Goal: Task Accomplishment & Management: Complete application form

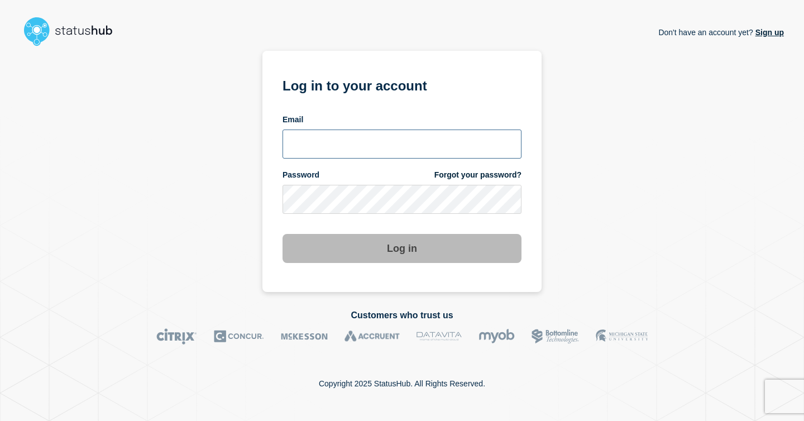
type input "[EMAIL_ADDRESS][PERSON_NAME][DOMAIN_NAME]"
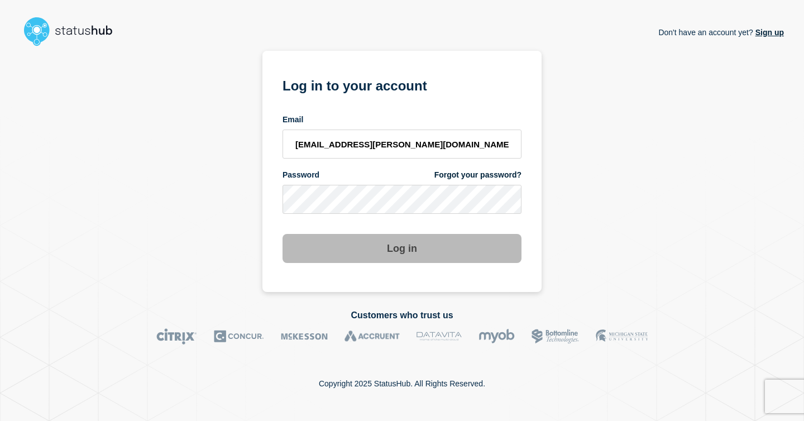
click at [350, 244] on button "Log in" at bounding box center [402, 248] width 239 height 29
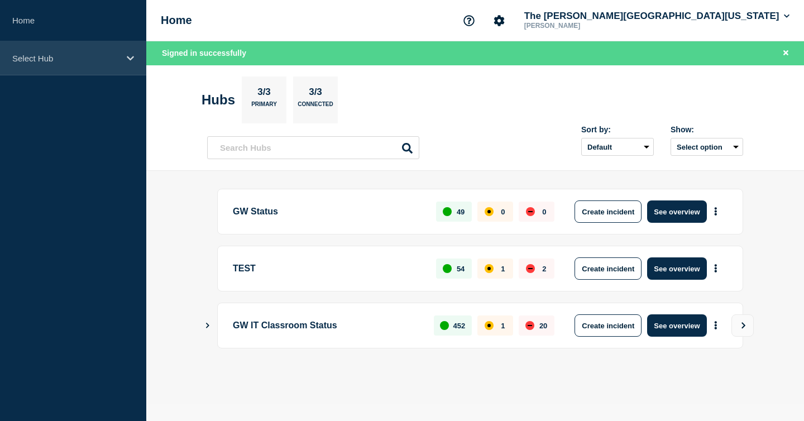
click at [41, 65] on div "Select Hub" at bounding box center [73, 58] width 146 height 34
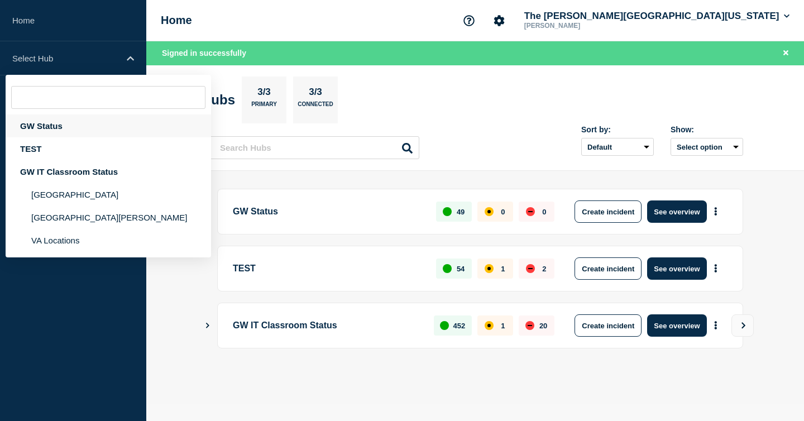
click at [56, 126] on div "GW Status" at bounding box center [109, 126] width 206 height 23
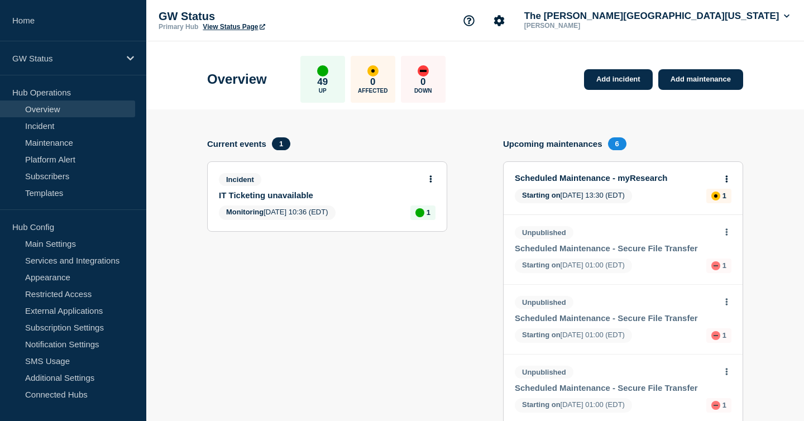
click at [258, 283] on section "Current events 1 Incident IT Ticketing unavailable Monitoring 2025-08-06 10:36 …" at bounding box center [327, 358] width 240 height 443
click at [629, 84] on link "Add incident" at bounding box center [618, 79] width 69 height 21
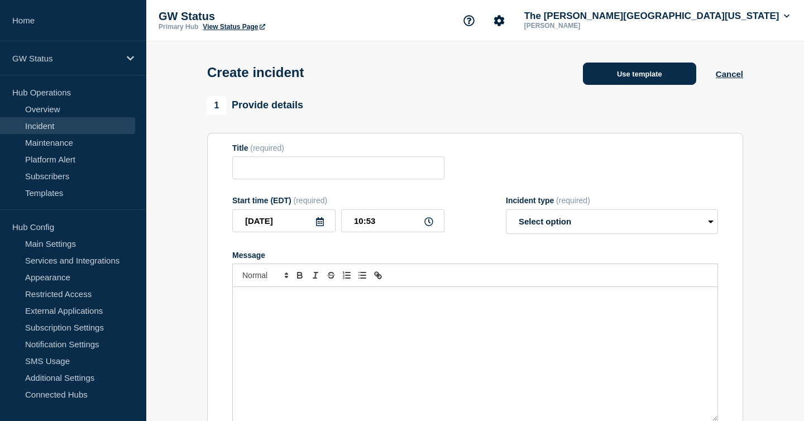
click at [594, 77] on button "Use template" at bounding box center [639, 74] width 113 height 22
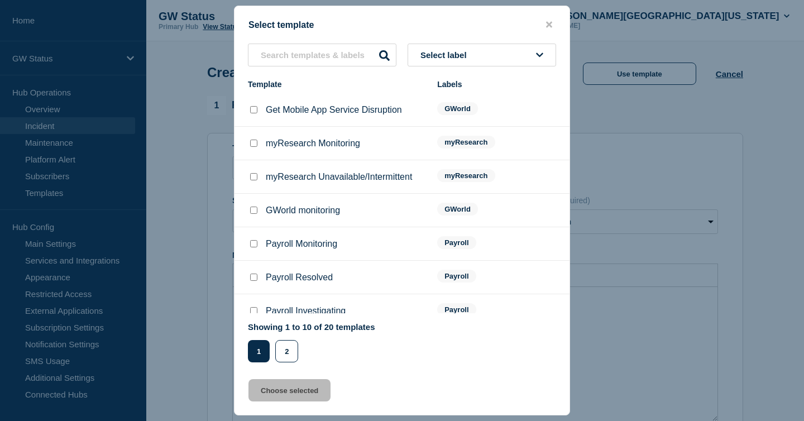
click at [441, 61] on button "Select label" at bounding box center [482, 55] width 149 height 23
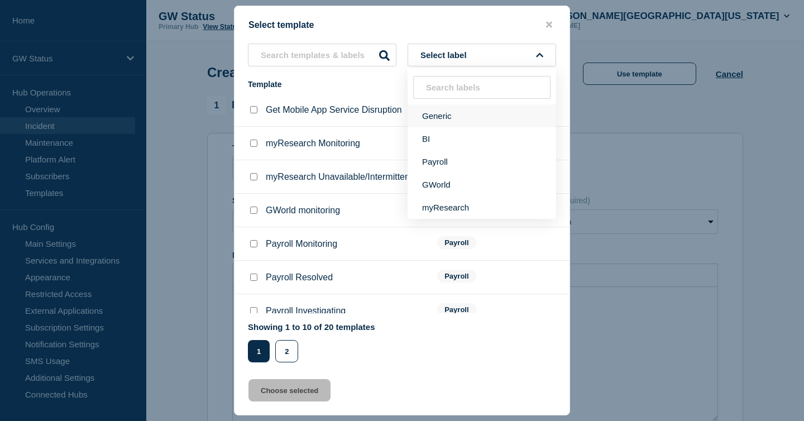
click at [441, 111] on button "Generic" at bounding box center [482, 115] width 149 height 23
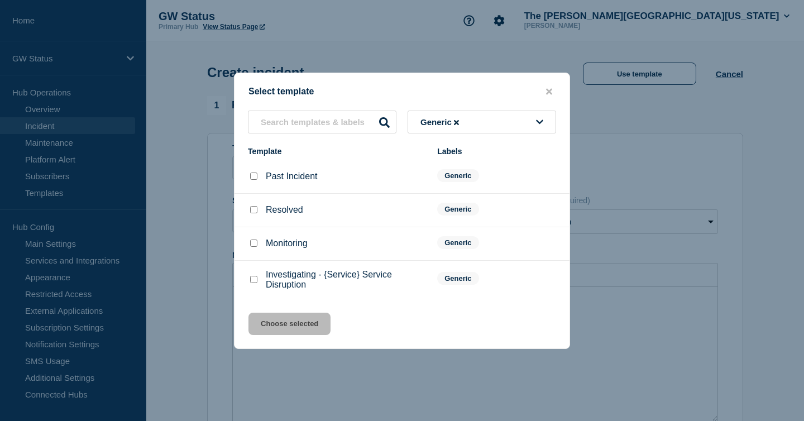
click at [252, 283] on input "Investigating - {Service} Service Disruption checkbox" at bounding box center [253, 279] width 7 height 7
checkbox input "true"
click at [292, 327] on button "Choose selected" at bounding box center [290, 324] width 82 height 22
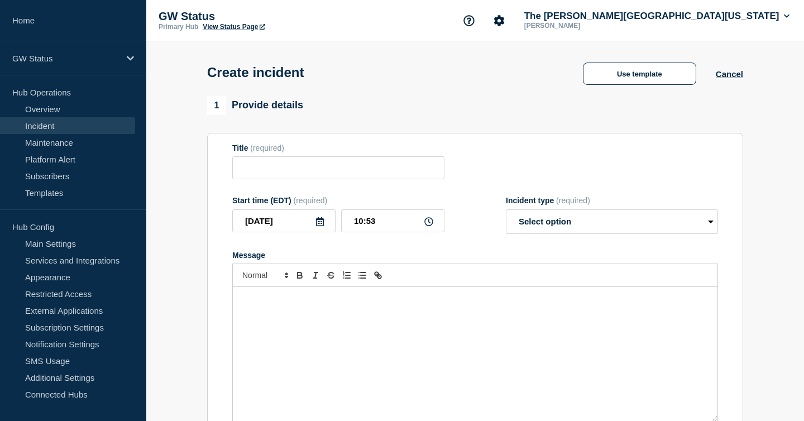
type input "Investigating - {Service} Service Disruption"
select select "investigating"
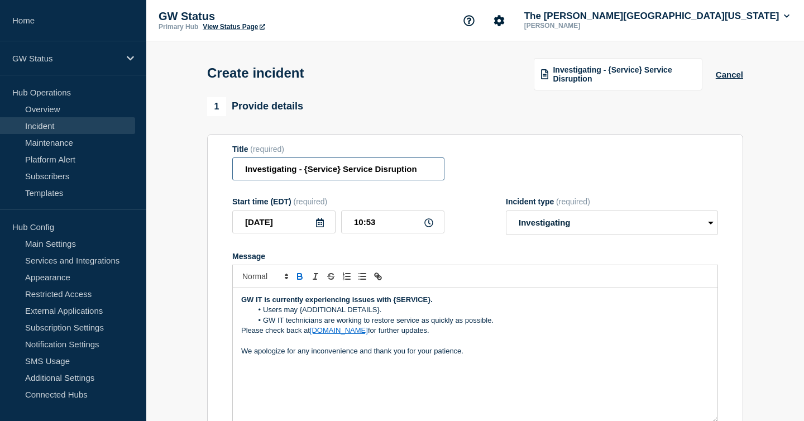
drag, startPoint x: 336, startPoint y: 178, endPoint x: 241, endPoint y: 176, distance: 95.0
click at [241, 176] on input "Investigating - {Service} Service Disruption" at bounding box center [338, 169] width 212 height 23
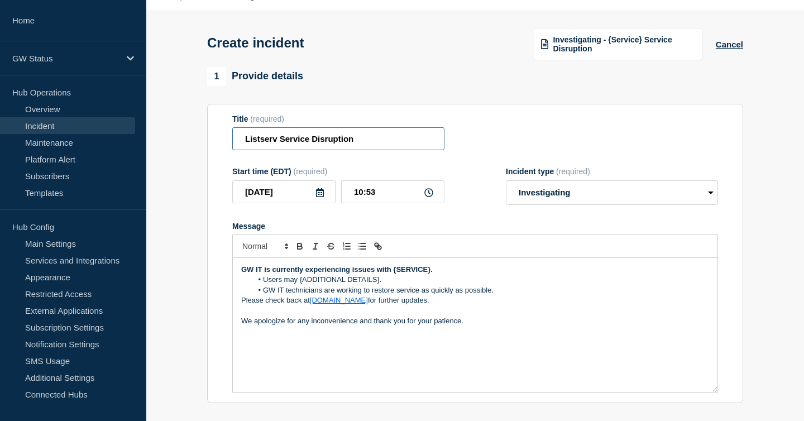
scroll to position [41, 0]
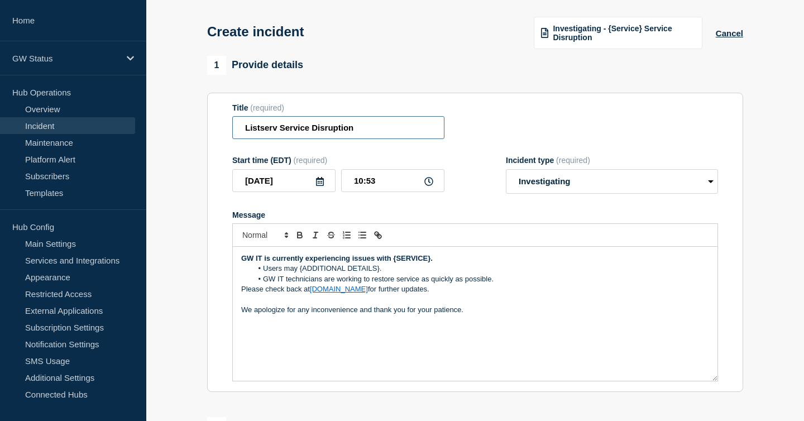
type input "Listserv Service Disruption"
drag, startPoint x: 393, startPoint y: 271, endPoint x: 430, endPoint y: 272, distance: 37.4
click at [430, 263] on strong "GW IT is currently experiencing issues with {SERVICE}." at bounding box center [337, 258] width 192 height 8
click at [389, 274] on li "Users may {ADDITIONAL DETAILS}." at bounding box center [480, 269] width 457 height 10
drag, startPoint x: 432, startPoint y: 270, endPoint x: 396, endPoint y: 269, distance: 35.8
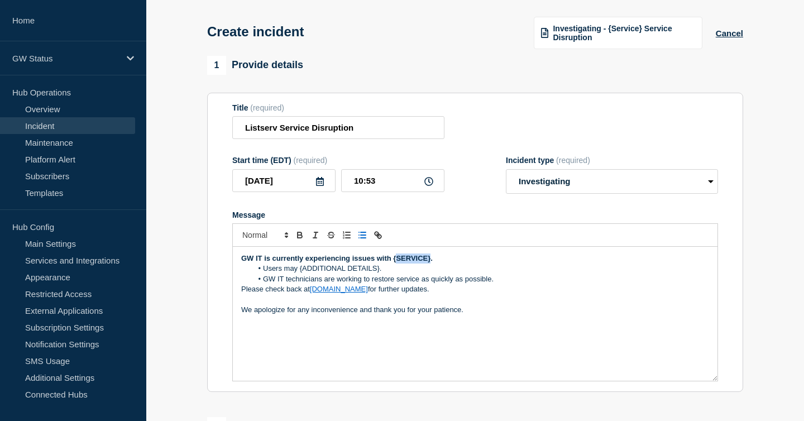
click at [396, 263] on strong "GW IT is currently experiencing issues with {SERVICE}." at bounding box center [337, 258] width 192 height 8
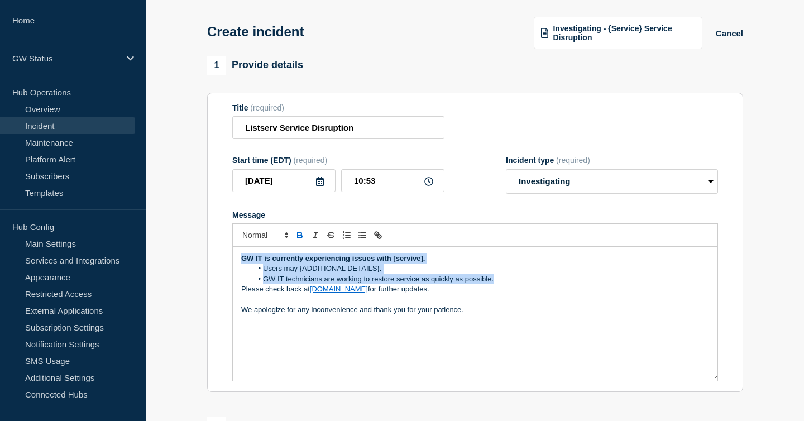
drag, startPoint x: 496, startPoint y: 294, endPoint x: 240, endPoint y: 271, distance: 256.9
click at [240, 271] on div "GW IT is currently experiencing issues with [servive]. Users may {ADDITIONAL DE…" at bounding box center [475, 314] width 485 height 134
click at [414, 263] on strong "GW IT is currently experiencing issues with [servive]." at bounding box center [333, 258] width 184 height 8
drag, startPoint x: 499, startPoint y: 286, endPoint x: 217, endPoint y: 271, distance: 283.0
click at [217, 271] on section "Title (required) Listserv Service Disruption Start time (EDT) (required) 2025-0…" at bounding box center [475, 243] width 536 height 300
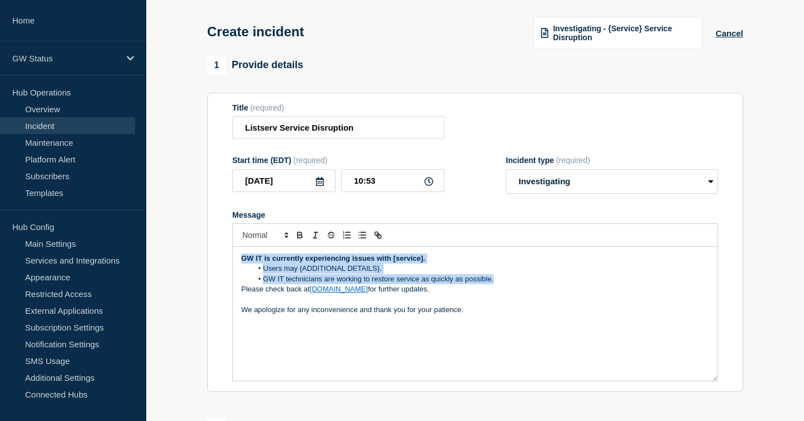
copy div "GW IT is currently experiencing issues with [service]. Users may {ADDITIONAL DE…"
click at [415, 263] on strong "GW IT is currently experiencing issues with [service]." at bounding box center [333, 258] width 184 height 8
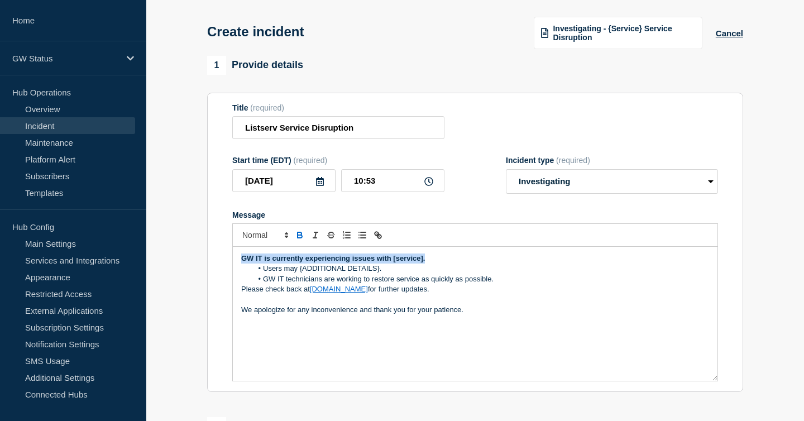
drag, startPoint x: 428, startPoint y: 270, endPoint x: 207, endPoint y: 264, distance: 221.8
click at [207, 264] on section "Title (required) Listserv Service Disruption Start time (EDT) (required) 2025-0…" at bounding box center [475, 243] width 536 height 300
click at [408, 263] on strong "GW IT is currently experiencing issues with the listserv service." at bounding box center [351, 258] width 220 height 8
click at [349, 293] on link "status.gwu.edu" at bounding box center [339, 289] width 58 height 8
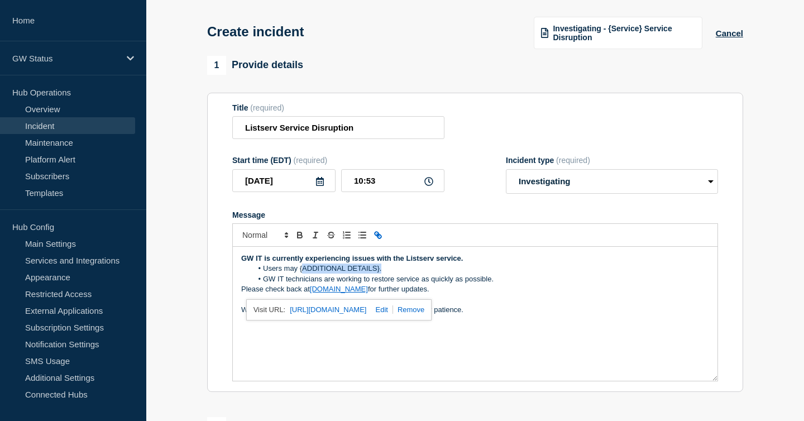
drag, startPoint x: 387, startPoint y: 282, endPoint x: 303, endPoint y: 282, distance: 83.8
click at [303, 274] on li "Users may {ADDITIONAL DETAILS}." at bounding box center [480, 269] width 457 height 10
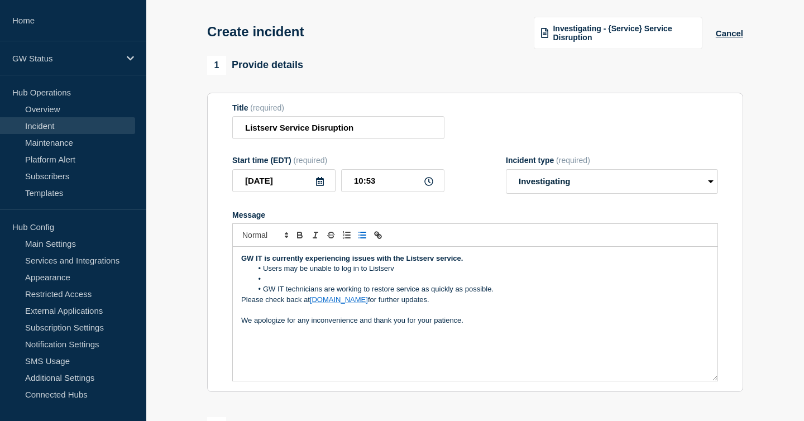
click at [294, 284] on li "Message" at bounding box center [480, 279] width 457 height 10
drag, startPoint x: 421, startPoint y: 288, endPoint x: 256, endPoint y: 283, distance: 165.4
click at [256, 283] on ol "Users may be unable to log in to Listserv Email sent to Listserv lists are unab…" at bounding box center [475, 279] width 468 height 31
copy ol "Users may be unable to log in to Listserv Email sent to Listserv lists are unab…"
drag, startPoint x: 393, startPoint y: 282, endPoint x: 463, endPoint y: 280, distance: 69.8
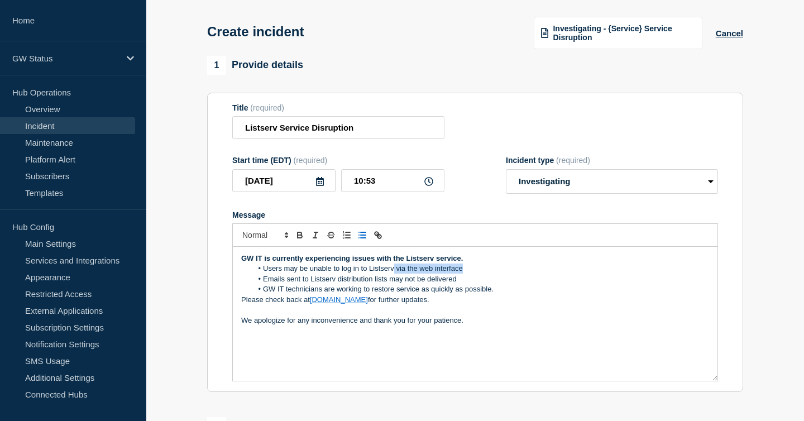
click at [463, 274] on li "Users may be unable to log in to Listserv via the web interface" at bounding box center [480, 269] width 457 height 10
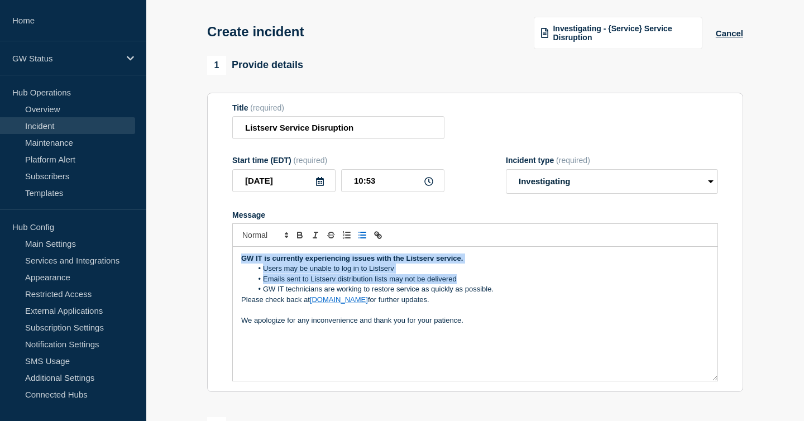
drag, startPoint x: 464, startPoint y: 288, endPoint x: 227, endPoint y: 253, distance: 239.3
click at [227, 253] on section "Title (required) Listserv Service Disruption Start time (EDT) (required) 2025-0…" at bounding box center [475, 243] width 536 height 300
copy div "GW IT is currently experiencing issues with the Listserv service. Users may be …"
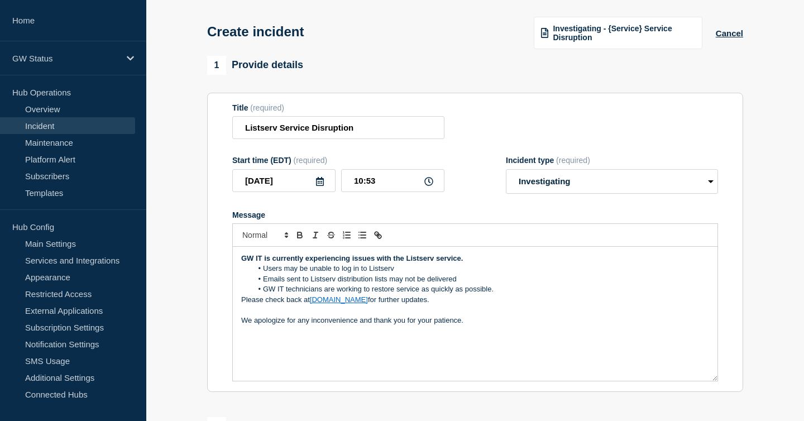
click at [486, 305] on p "Please check back at status.gwu.edu for further updates." at bounding box center [475, 300] width 468 height 10
drag, startPoint x: 473, startPoint y: 270, endPoint x: 235, endPoint y: 267, distance: 238.0
click at [235, 267] on div "GW IT is currently experiencing issues with the Listserv service. Users may be …" at bounding box center [475, 314] width 485 height 134
click at [364, 326] on p "We apologize for any inconvenience and thank you for your patience." at bounding box center [475, 321] width 468 height 10
click at [0, 0] on lt-div ", and Ignore" at bounding box center [0, 0] width 0 height 0
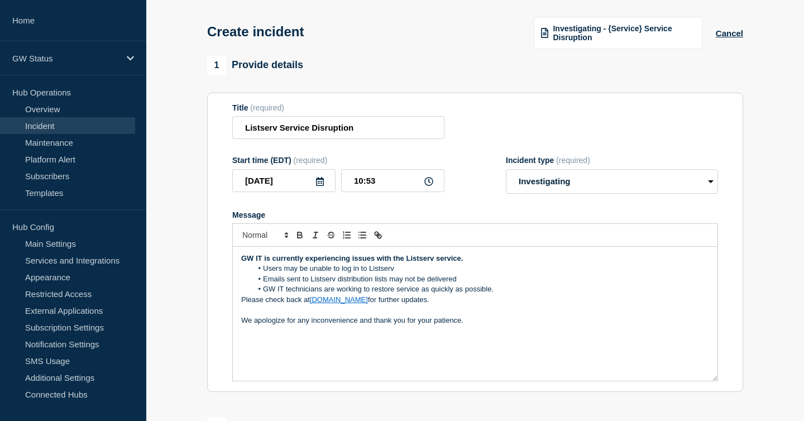
click at [0, 0] on lt-span ", and" at bounding box center [0, 0] width 0 height 0
click at [264, 274] on li "Users may be unable to log in to Listserv" at bounding box center [480, 269] width 457 height 10
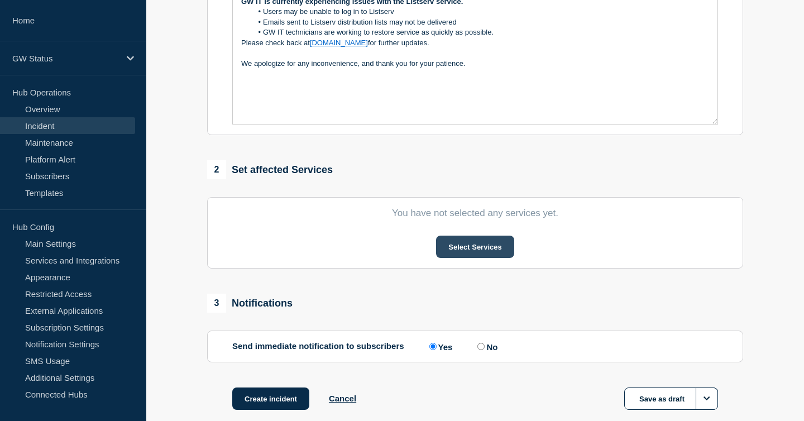
scroll to position [302, 0]
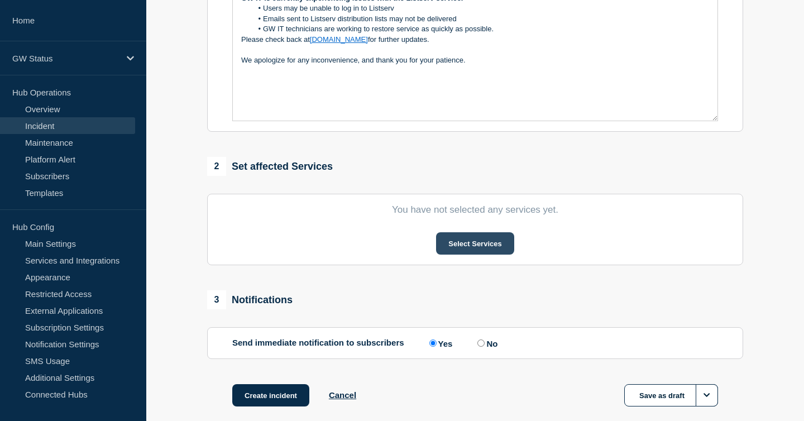
click at [462, 255] on button "Select Services" at bounding box center [475, 243] width 78 height 22
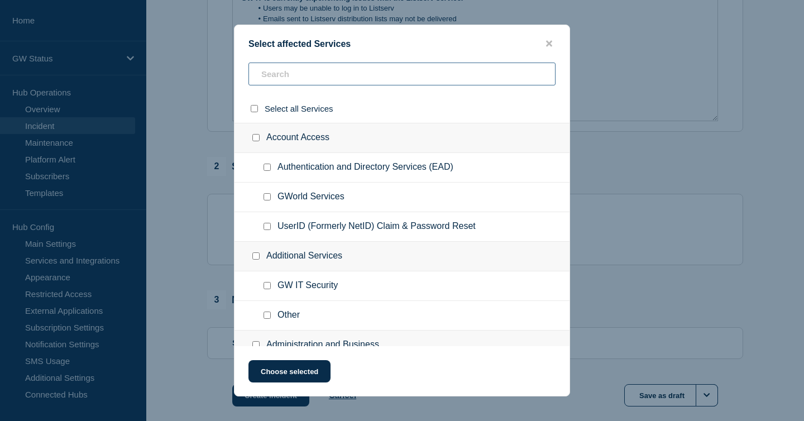
click at [361, 85] on input "text" at bounding box center [402, 74] width 307 height 23
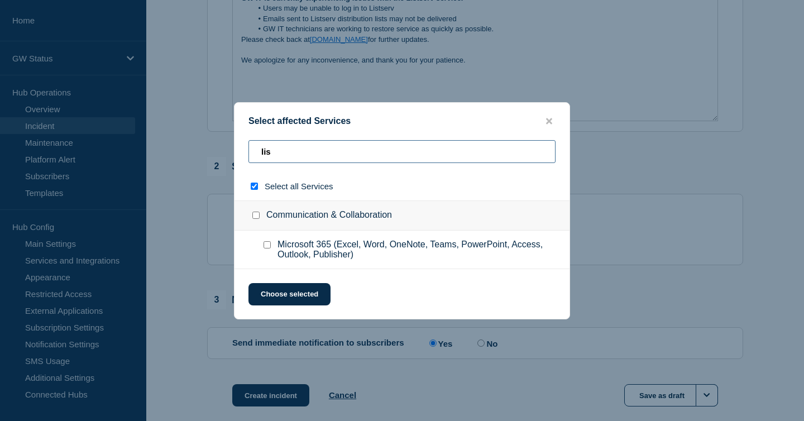
type input "list"
checkbox input "true"
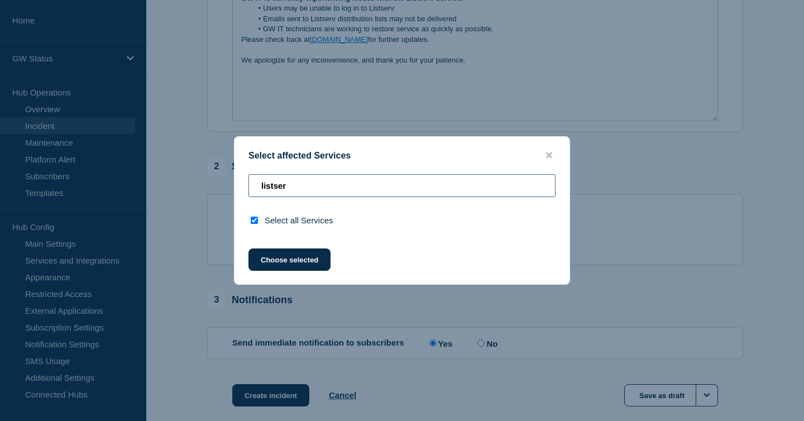
type input "listserv"
checkbox input "false"
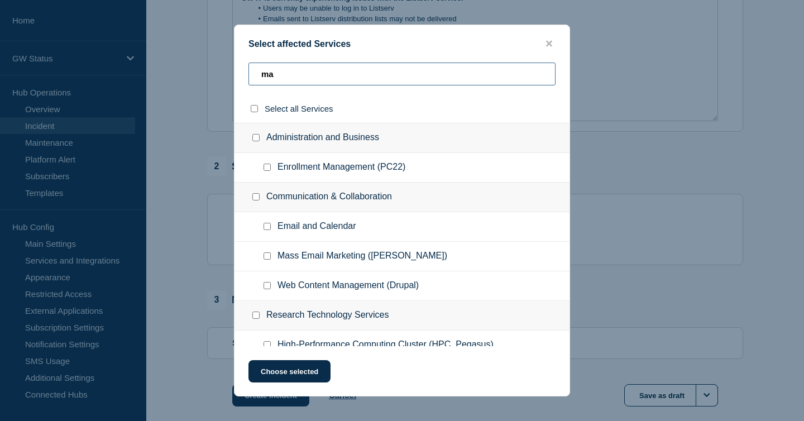
type input "m"
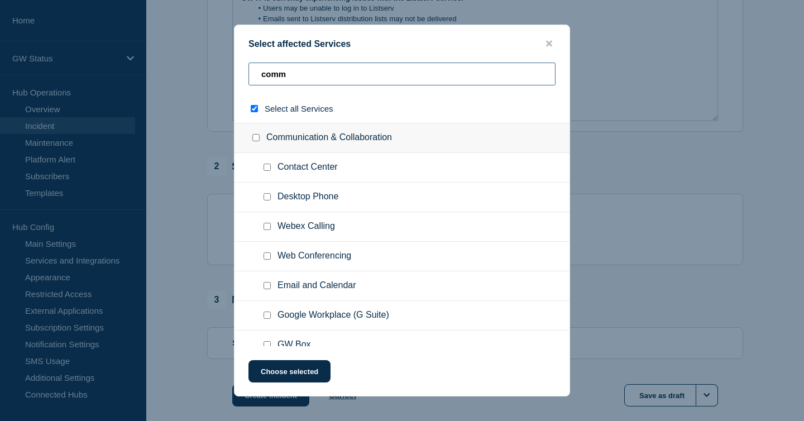
type input "comms"
checkbox input "true"
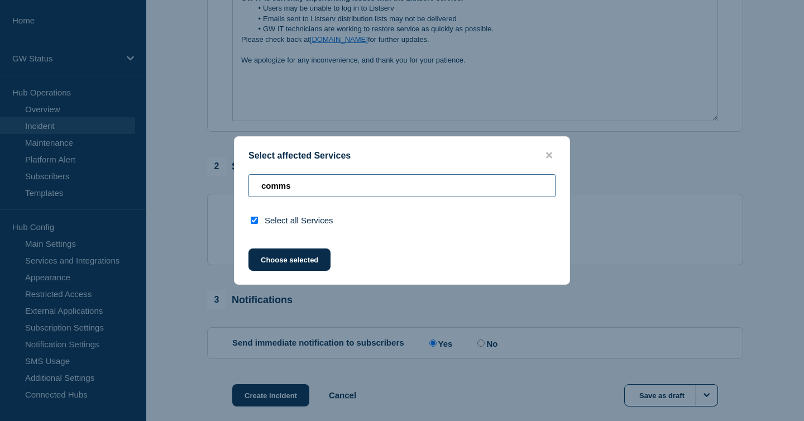
type input "comm"
checkbox input "false"
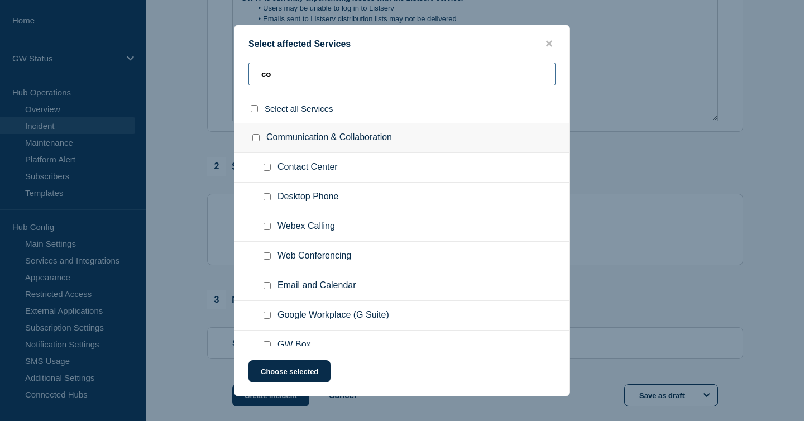
type input "c"
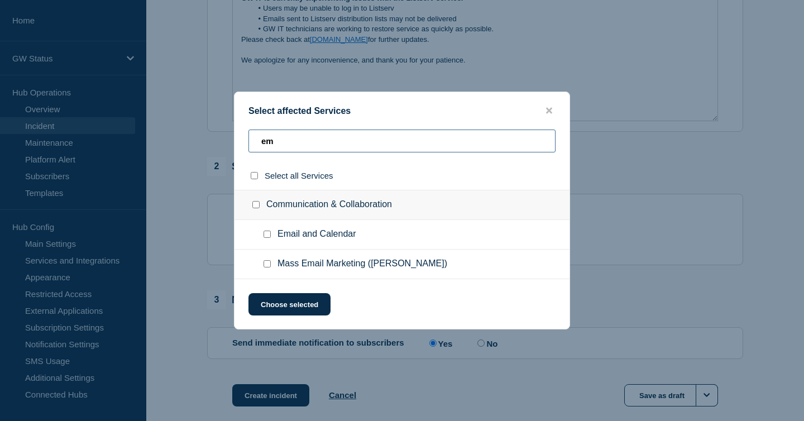
type input "e"
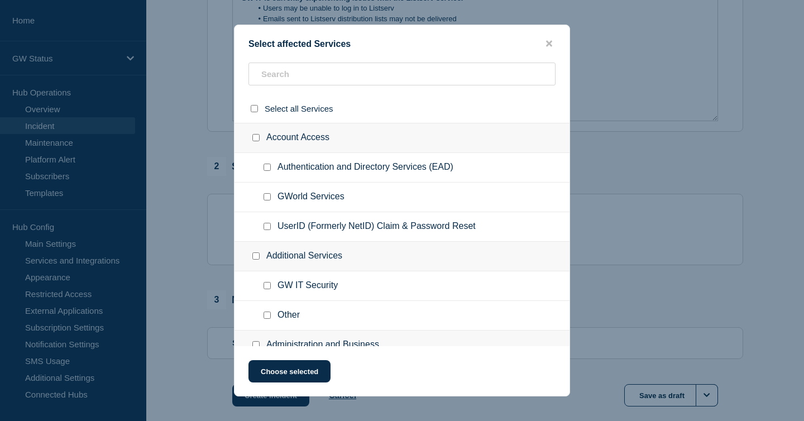
click at [265, 314] on ul "Other" at bounding box center [402, 316] width 335 height 30
click at [266, 319] on input "Other checkbox" at bounding box center [267, 315] width 7 height 7
checkbox input "true"
click at [272, 368] on button "Choose selected" at bounding box center [290, 371] width 82 height 22
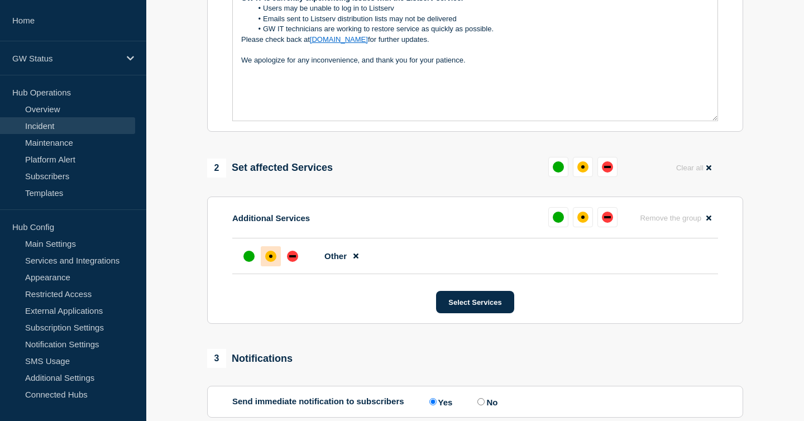
click at [278, 266] on div at bounding box center [271, 256] width 20 height 20
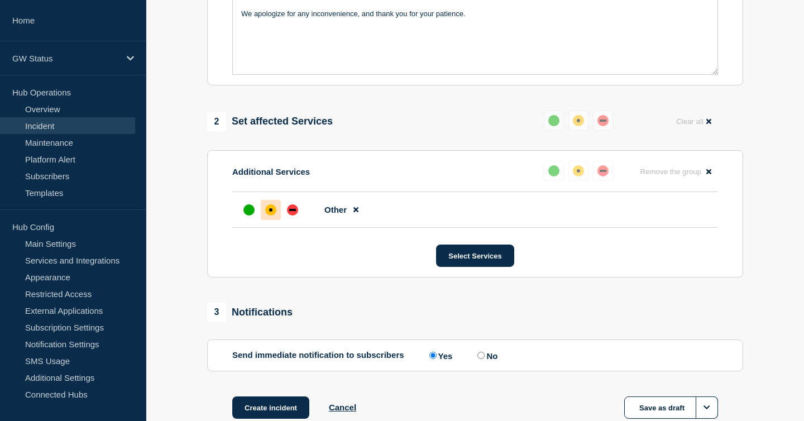
scroll to position [436, 0]
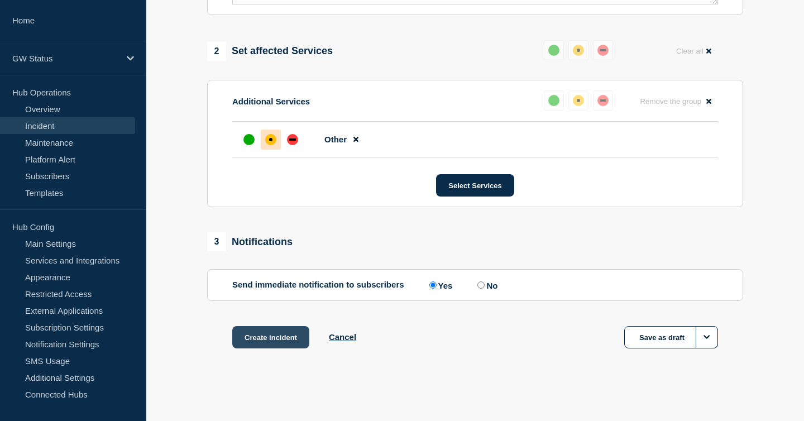
click at [264, 338] on button "Create incident" at bounding box center [270, 337] width 77 height 22
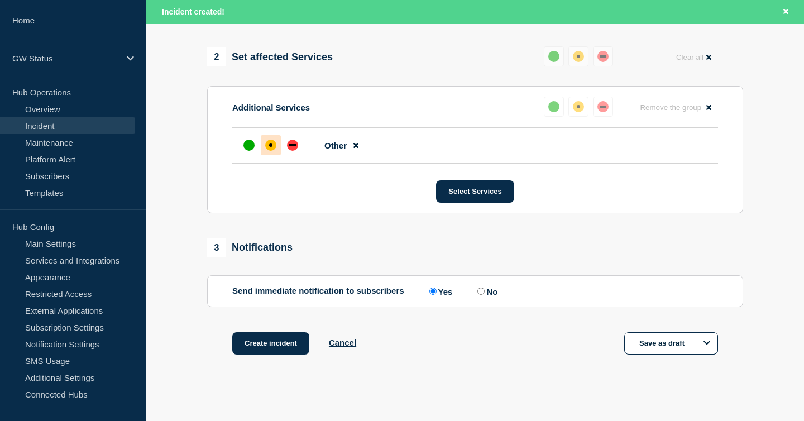
scroll to position [460, 0]
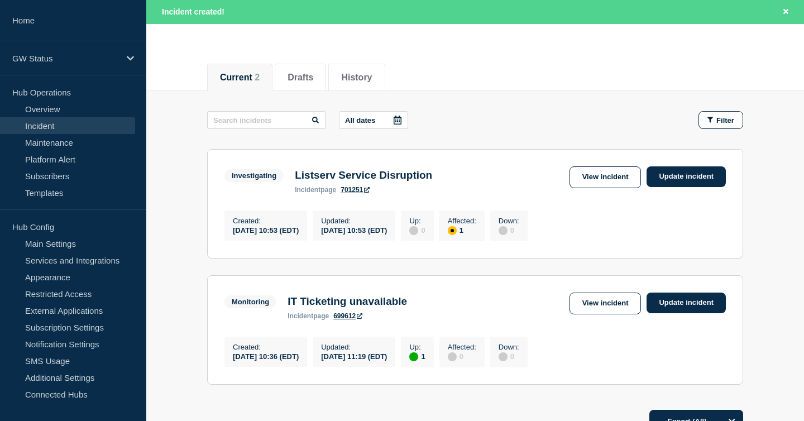
scroll to position [106, 0]
click at [674, 182] on link "Update incident" at bounding box center [686, 176] width 79 height 21
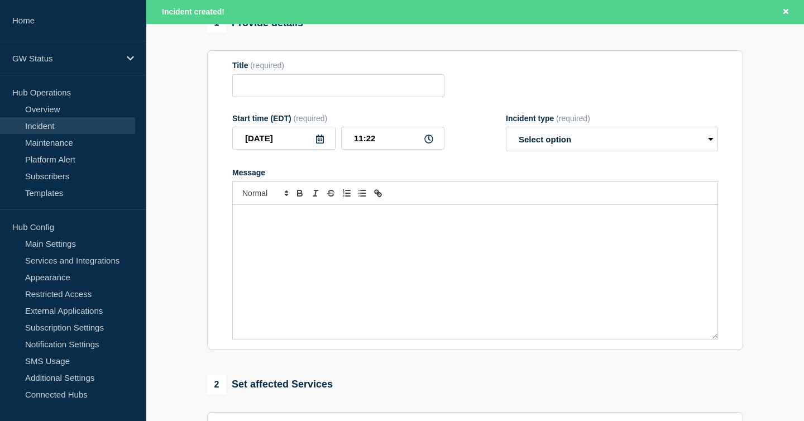
type input "Listserv Service Disruption"
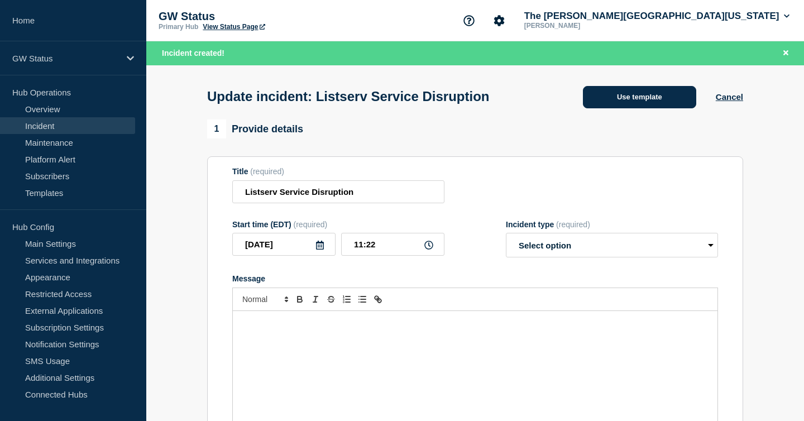
click at [680, 107] on button "Use template" at bounding box center [639, 97] width 113 height 22
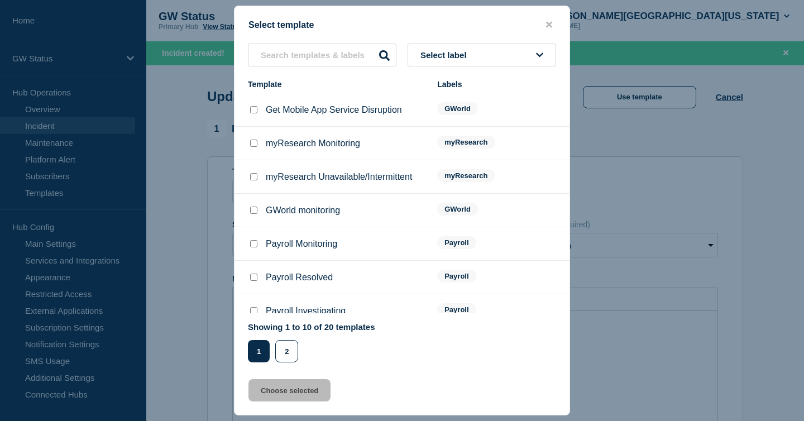
click at [442, 54] on span "Select label" at bounding box center [446, 54] width 51 height 9
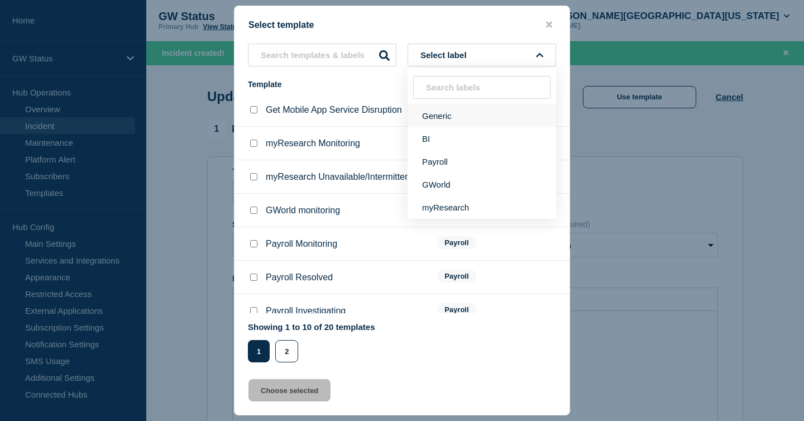
click at [443, 118] on button "Generic" at bounding box center [482, 115] width 149 height 23
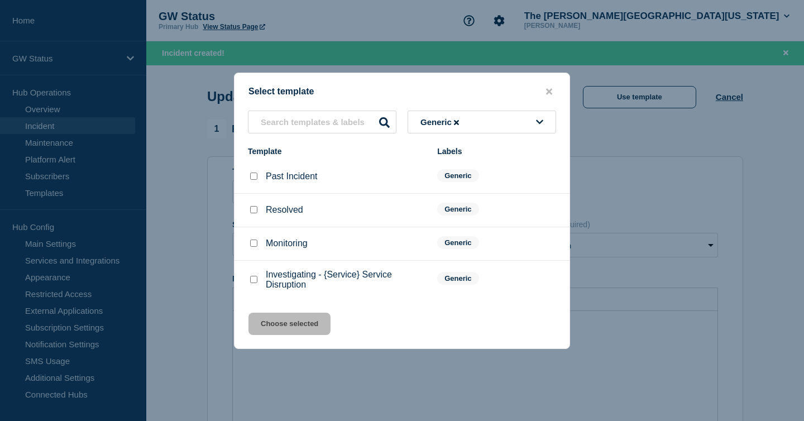
click at [251, 261] on li "Monitoring Generic" at bounding box center [402, 280] width 335 height 38
click at [251, 243] on input "Monitoring checkbox" at bounding box center [253, 243] width 7 height 7
checkbox input "true"
click at [267, 333] on button "Choose selected" at bounding box center [290, 324] width 82 height 22
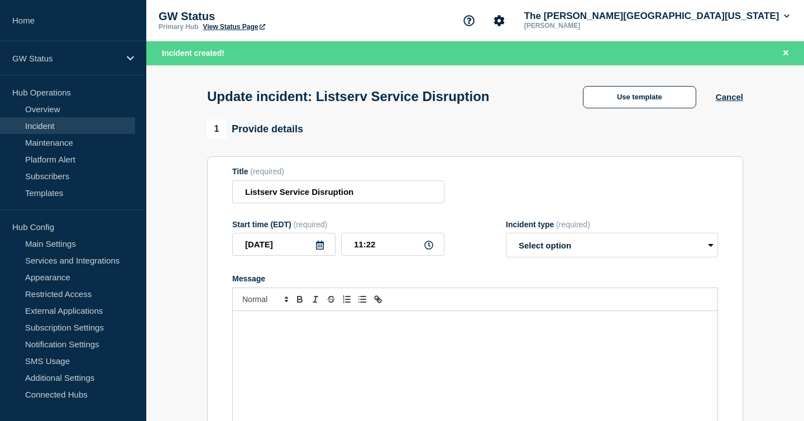
select select "monitoring"
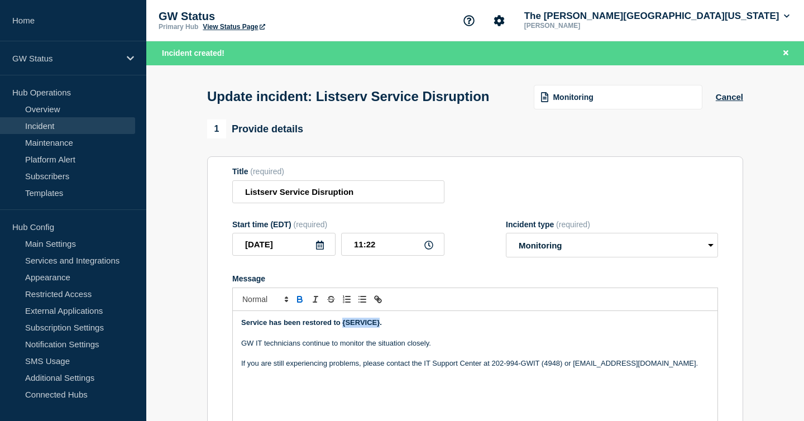
drag, startPoint x: 344, startPoint y: 335, endPoint x: 379, endPoint y: 335, distance: 35.7
click at [379, 327] on strong "Service has been restored to {SERVICE}." at bounding box center [311, 322] width 141 height 8
drag, startPoint x: 474, startPoint y: 333, endPoint x: 233, endPoint y: 334, distance: 241.3
click at [233, 334] on div "Service has been restored to the Listserv service has been restored. GW IT tech…" at bounding box center [475, 378] width 485 height 134
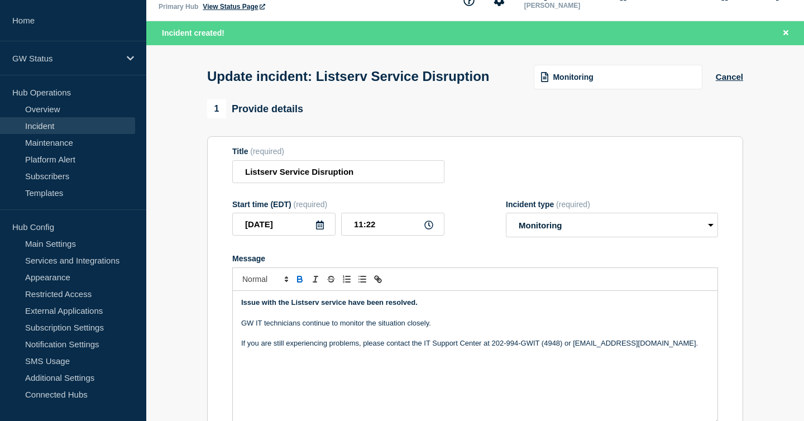
scroll to position [25, 0]
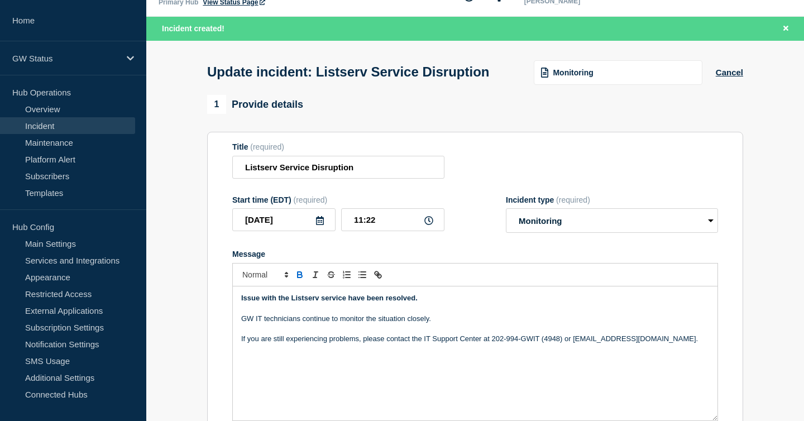
click at [257, 302] on strong "Issue with the Listserv service have been resolved." at bounding box center [329, 298] width 176 height 8
click at [403, 313] on p "Message" at bounding box center [475, 308] width 468 height 10
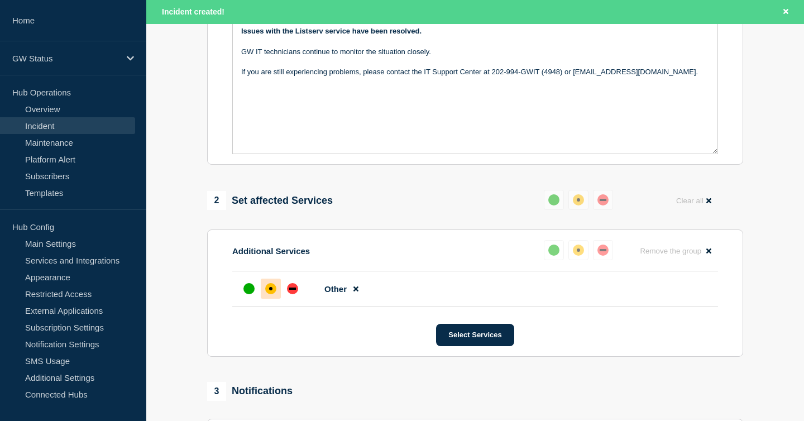
scroll to position [295, 0]
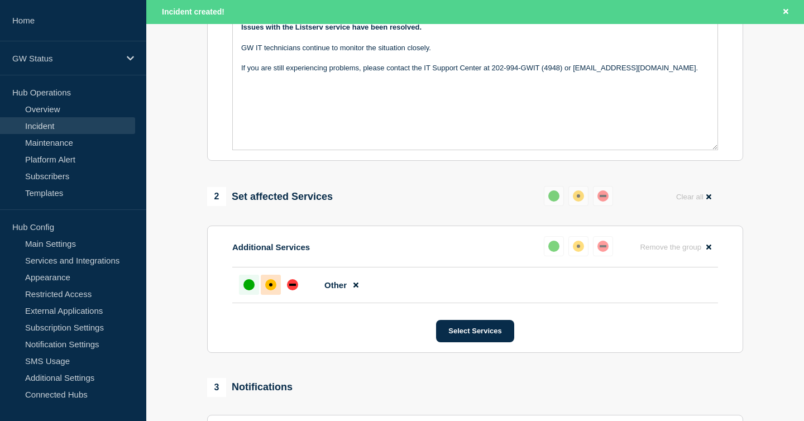
click at [246, 290] on div "up" at bounding box center [249, 284] width 11 height 11
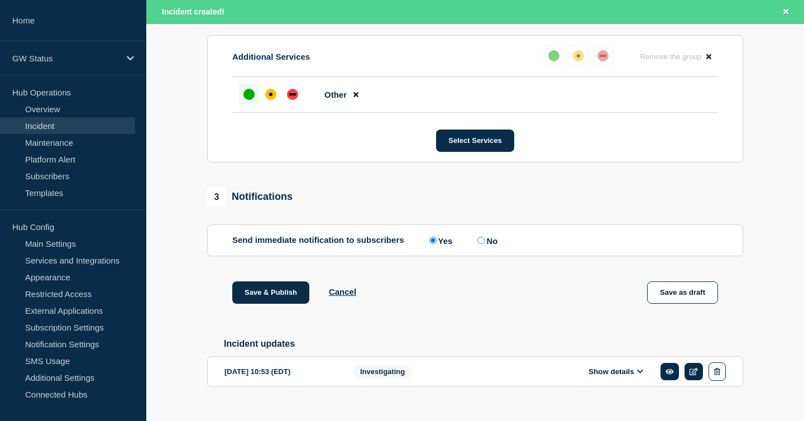
scroll to position [525, 0]
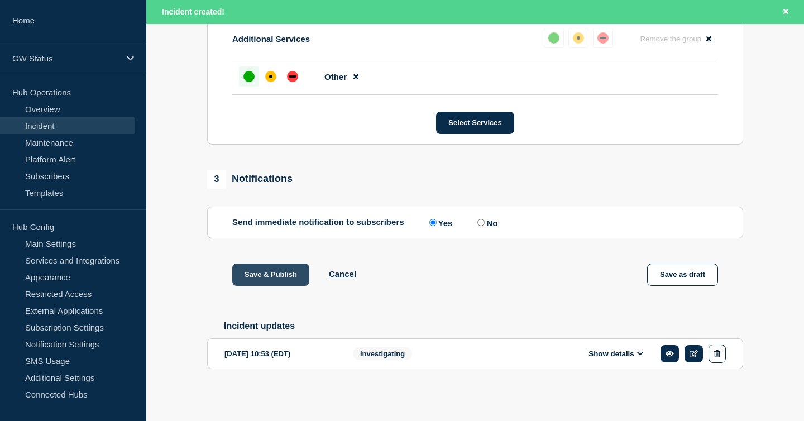
click at [280, 273] on button "Save & Publish" at bounding box center [270, 275] width 77 height 22
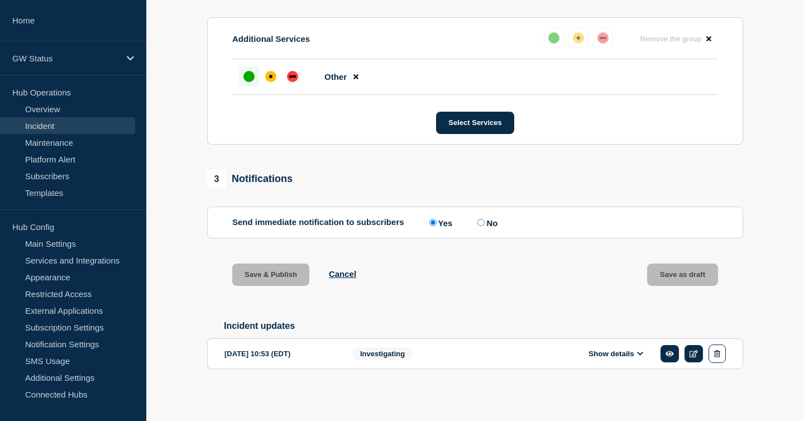
scroll to position [501, 0]
